Goal: Entertainment & Leisure: Consume media (video, audio)

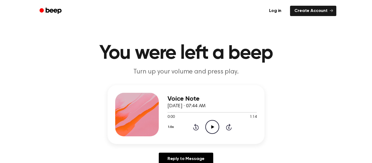
click at [209, 129] on icon "Play Audio" at bounding box center [212, 127] width 14 height 14
click at [211, 125] on icon "Play Audio" at bounding box center [212, 127] width 14 height 14
click at [209, 125] on icon "Play Audio" at bounding box center [212, 127] width 14 height 14
click at [211, 129] on icon "Play Audio" at bounding box center [212, 127] width 14 height 14
